Goal: Transaction & Acquisition: Purchase product/service

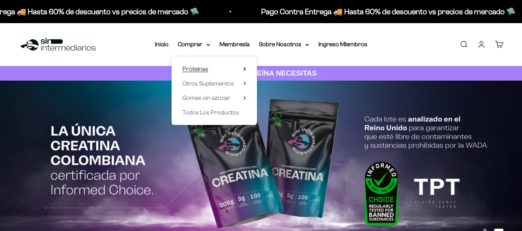
click at [244, 68] on icon at bounding box center [244, 69] width 3 height 4
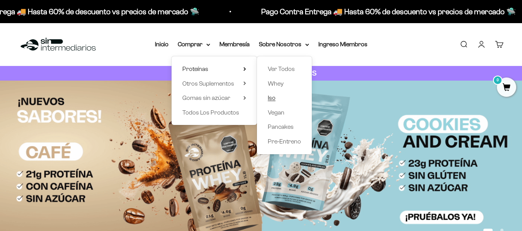
click at [273, 96] on span "Iso" at bounding box center [272, 98] width 8 height 7
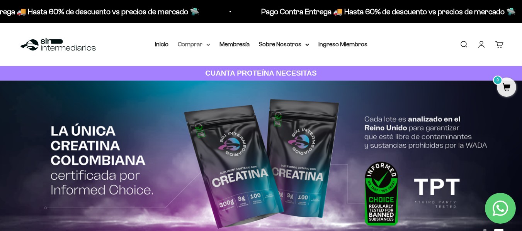
click at [201, 43] on summary "Comprar" at bounding box center [194, 44] width 32 height 10
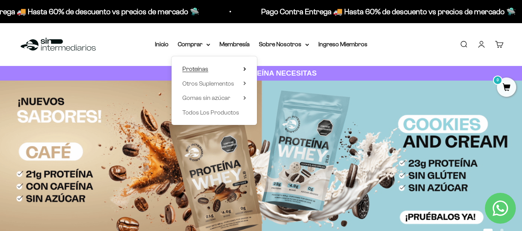
click at [243, 68] on summary "Proteínas" at bounding box center [214, 69] width 64 height 10
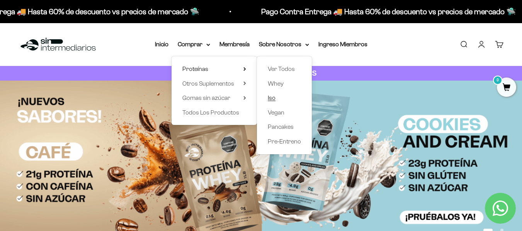
click at [271, 102] on span "Iso" at bounding box center [272, 98] width 8 height 10
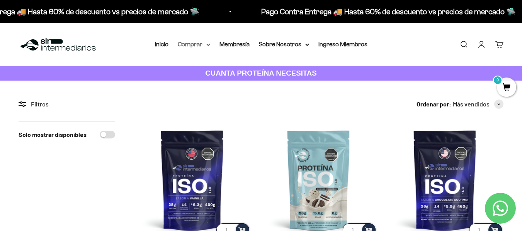
click at [202, 45] on summary "Comprar" at bounding box center [194, 44] width 32 height 10
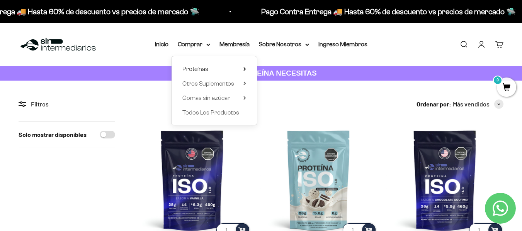
click at [240, 69] on summary "Proteínas" at bounding box center [214, 69] width 64 height 10
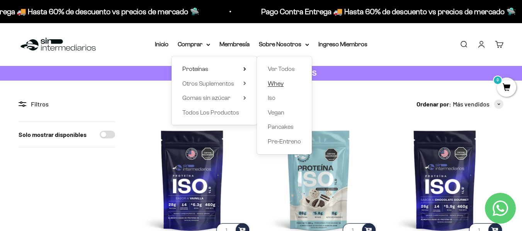
click at [279, 83] on span "Whey" at bounding box center [276, 83] width 16 height 7
